Goal: Task Accomplishment & Management: Use online tool/utility

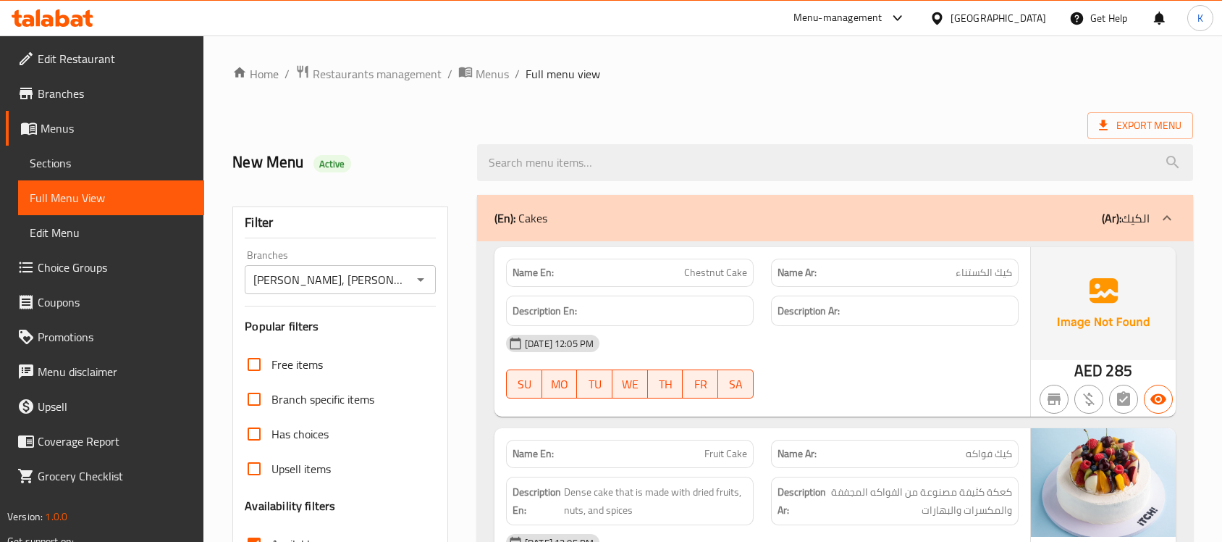
click at [62, 93] on span "Branches" at bounding box center [115, 93] width 155 height 17
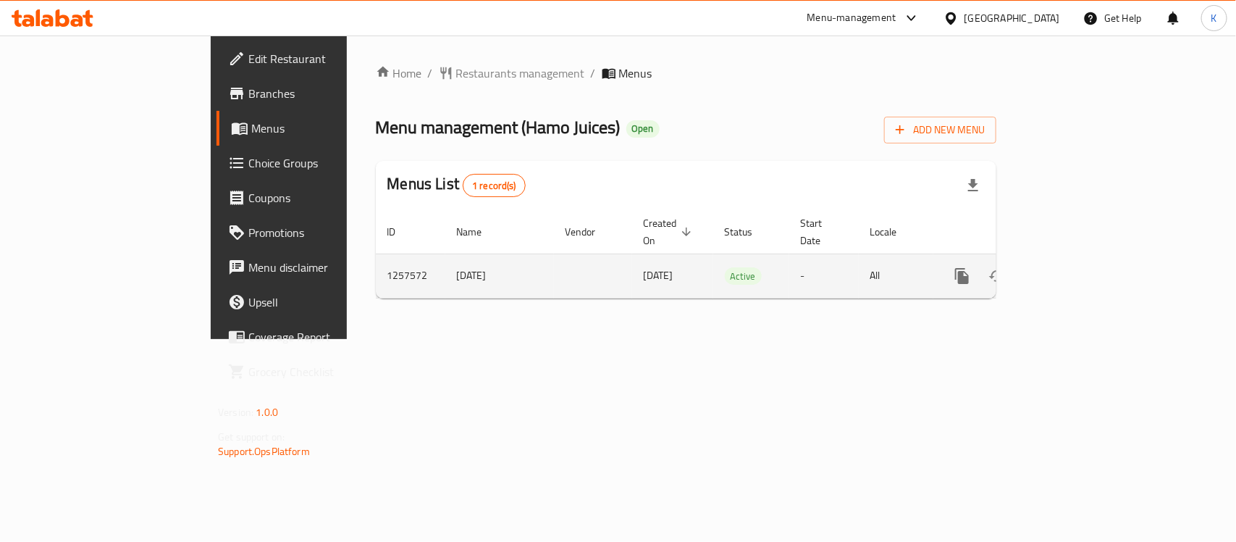
click at [1075, 267] on icon "enhanced table" at bounding box center [1066, 275] width 17 height 17
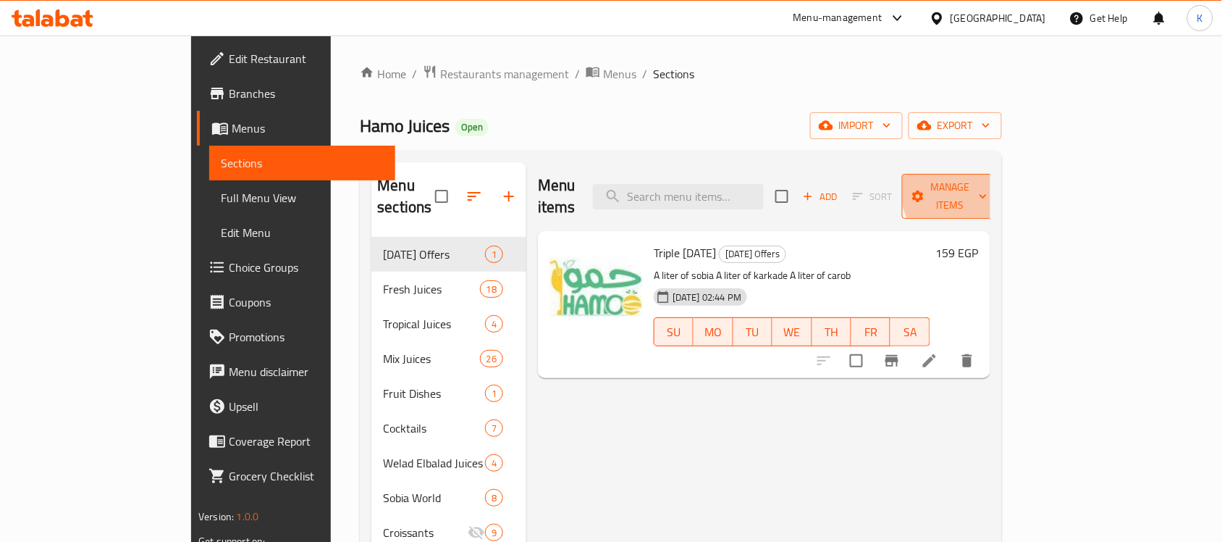
click at [988, 185] on span "Manage items" at bounding box center [951, 196] width 74 height 36
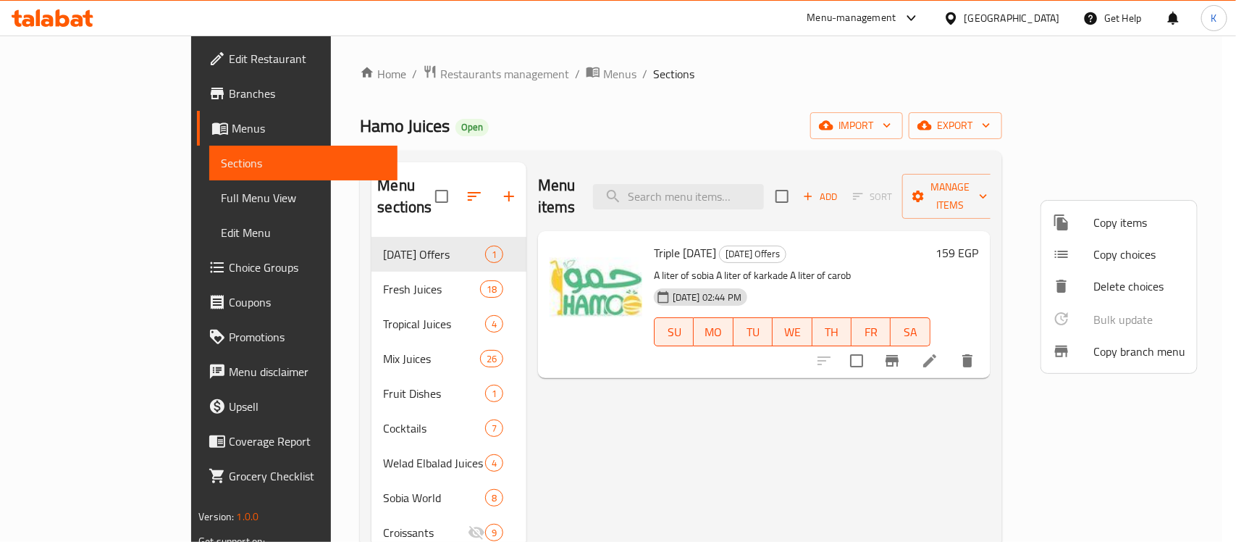
click at [1083, 352] on div at bounding box center [1073, 351] width 41 height 17
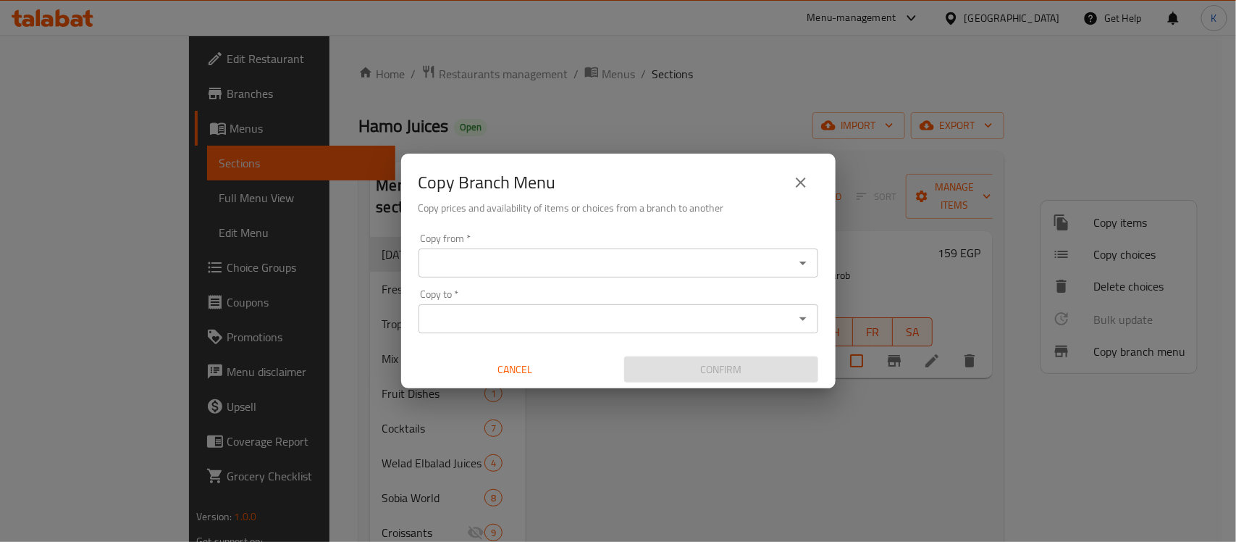
click at [723, 273] on div "Copy from *" at bounding box center [619, 262] width 400 height 29
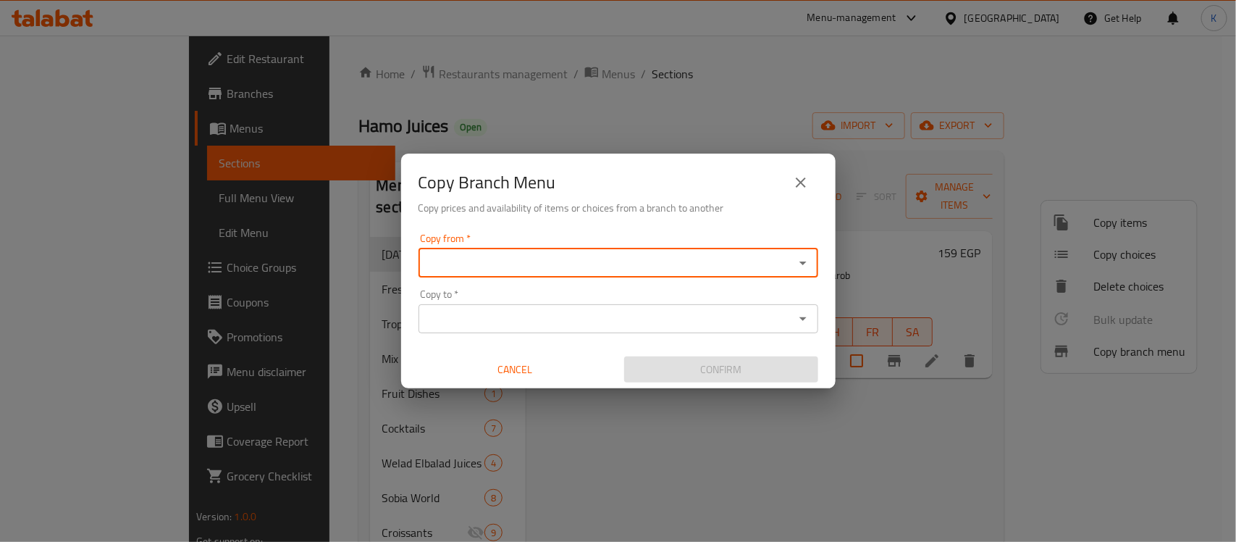
click at [721, 266] on input "Copy from   *" at bounding box center [606, 263] width 367 height 20
click at [707, 293] on li "Hamo Juices, Glim - 1 ID: 740391" at bounding box center [619, 299] width 400 height 26
type input "Hamo Juices, Glim - 1"
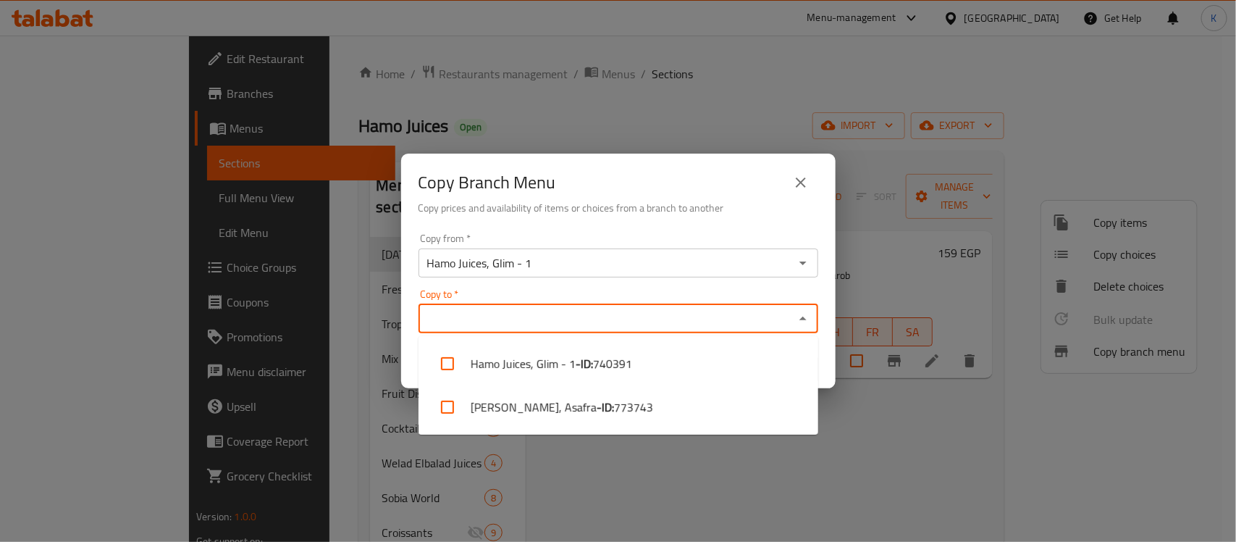
click at [690, 317] on input "Copy to   *" at bounding box center [606, 318] width 367 height 20
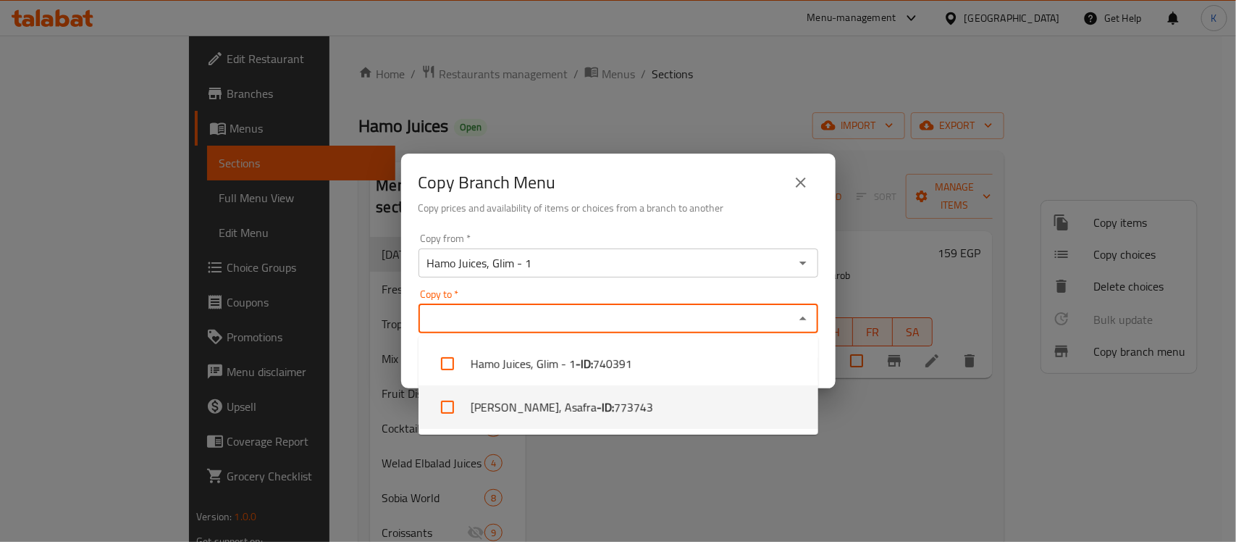
click at [654, 398] on li "[PERSON_NAME], Asafra - ID: 773743" at bounding box center [619, 406] width 400 height 43
checkbox input "true"
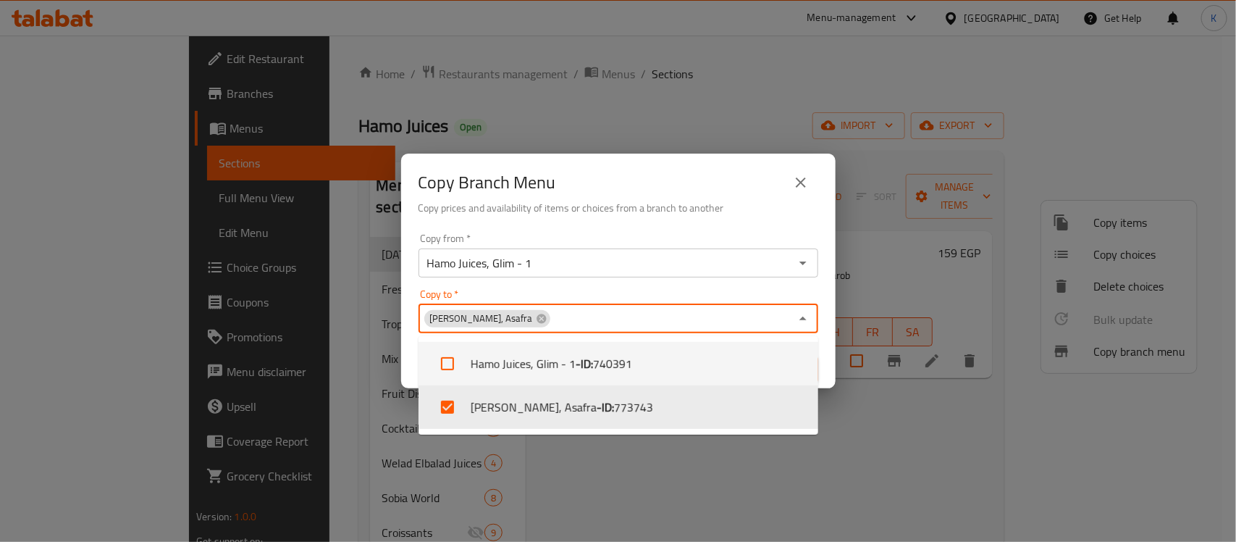
click at [740, 207] on h6 "Copy prices and availability of items or choices from a branch to another" at bounding box center [619, 208] width 400 height 16
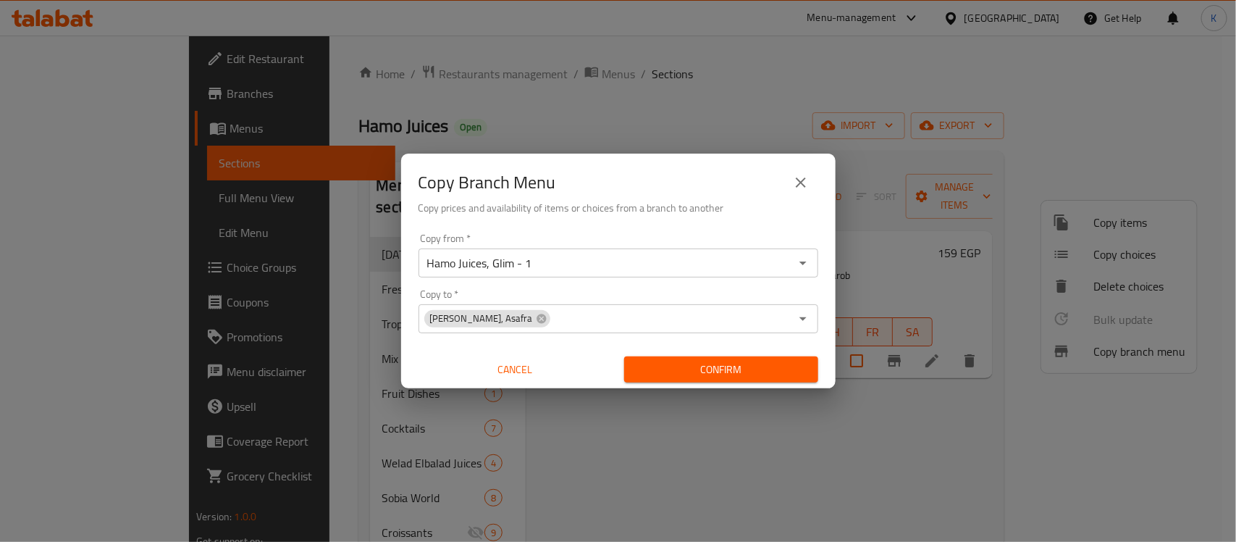
click at [726, 373] on span "Confirm" at bounding box center [721, 370] width 171 height 18
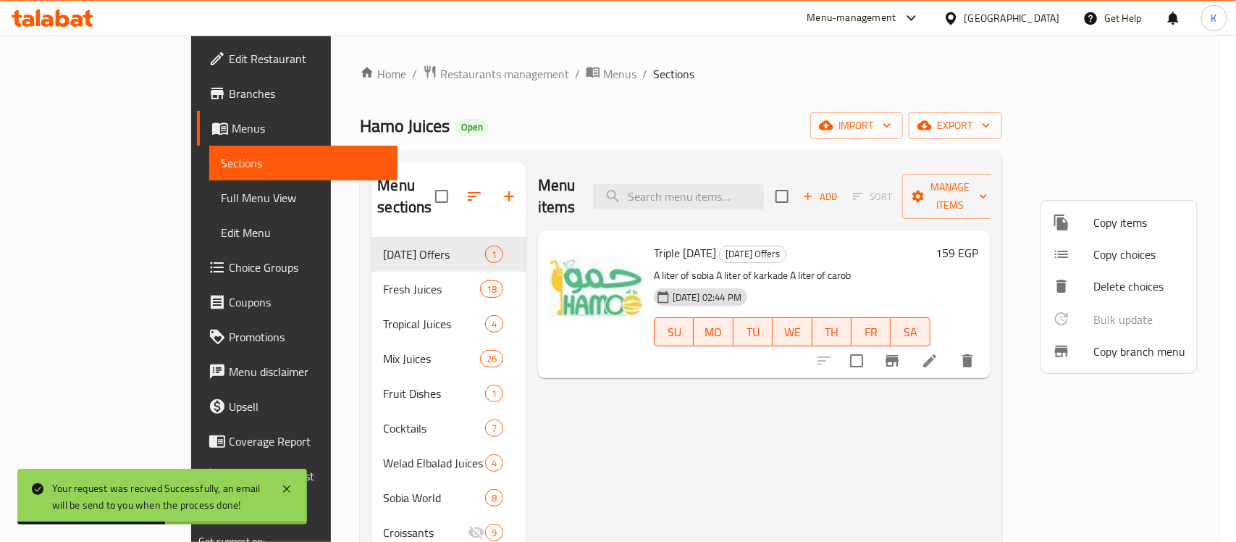
click at [78, 100] on div at bounding box center [618, 271] width 1236 height 542
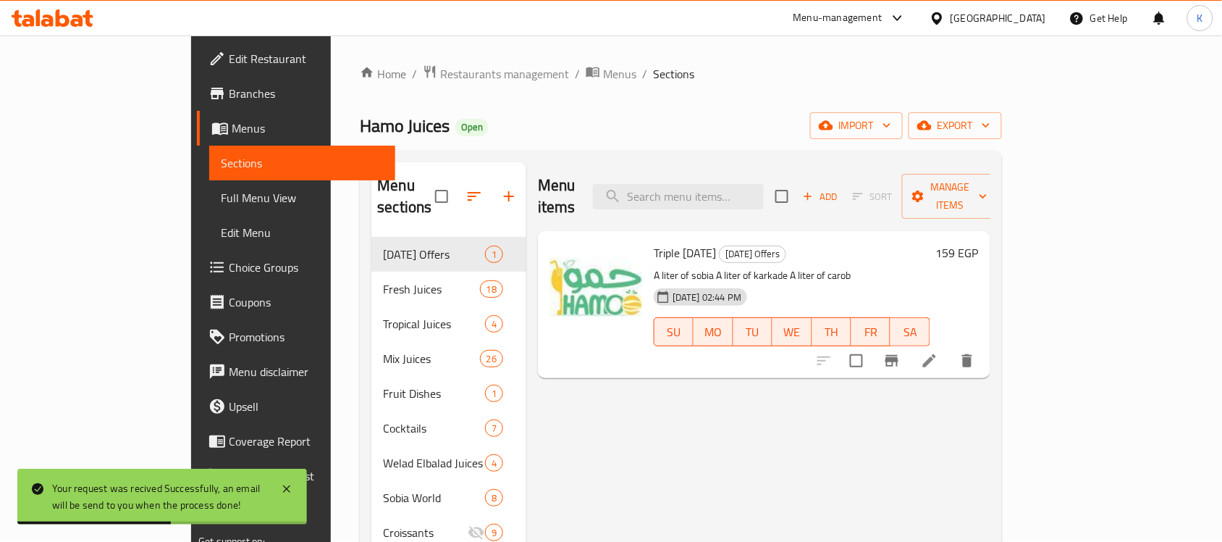
click at [229, 92] on span "Branches" at bounding box center [306, 93] width 155 height 17
